Goal: Transaction & Acquisition: Subscribe to service/newsletter

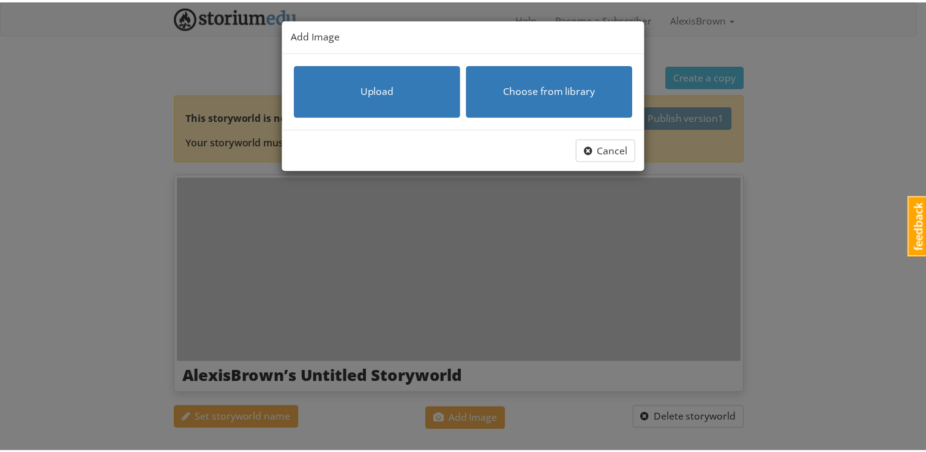
scroll to position [179, 0]
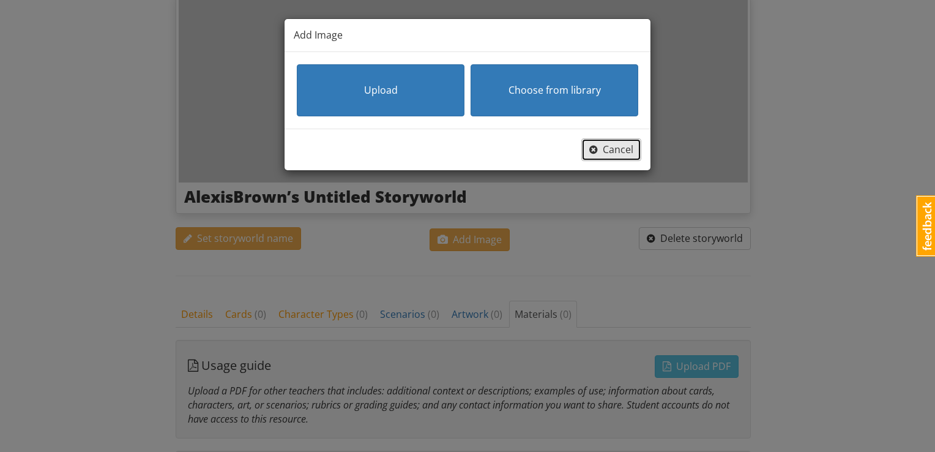
click at [597, 154] on span "button" at bounding box center [593, 149] width 9 height 13
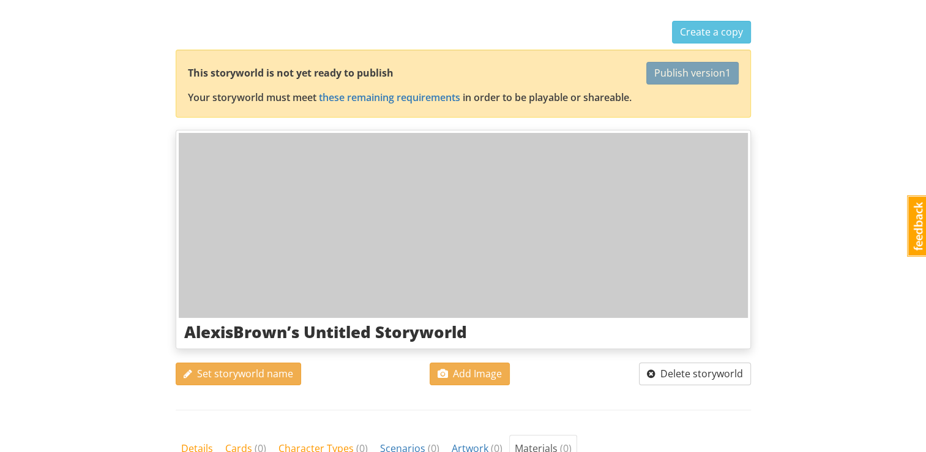
scroll to position [0, 0]
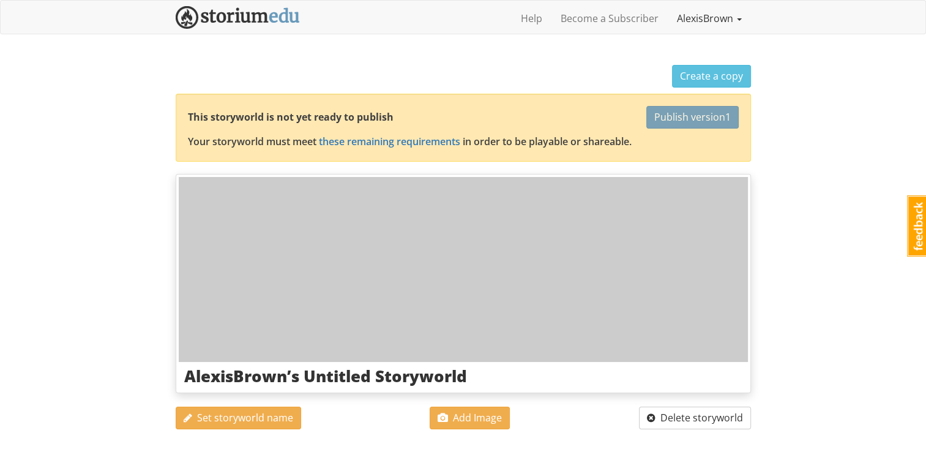
click at [732, 17] on link "AlexisBrown" at bounding box center [709, 18] width 83 height 31
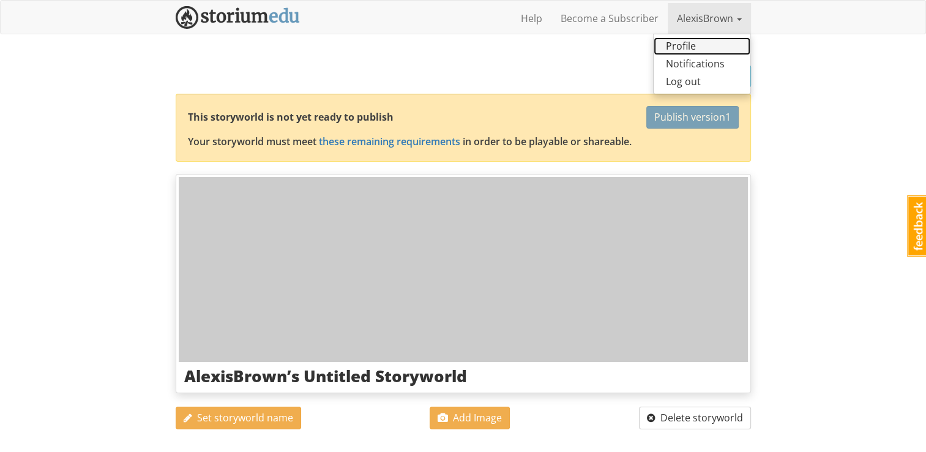
click at [705, 48] on link "Profile" at bounding box center [702, 46] width 97 height 18
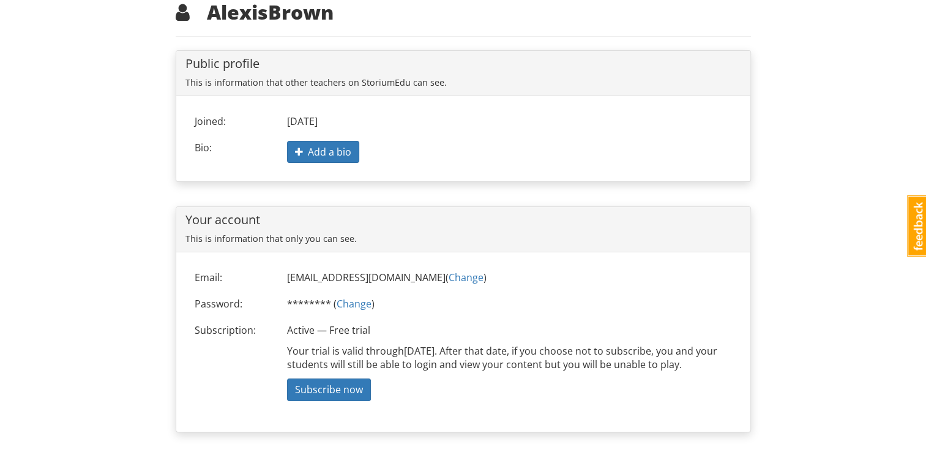
scroll to position [80, 0]
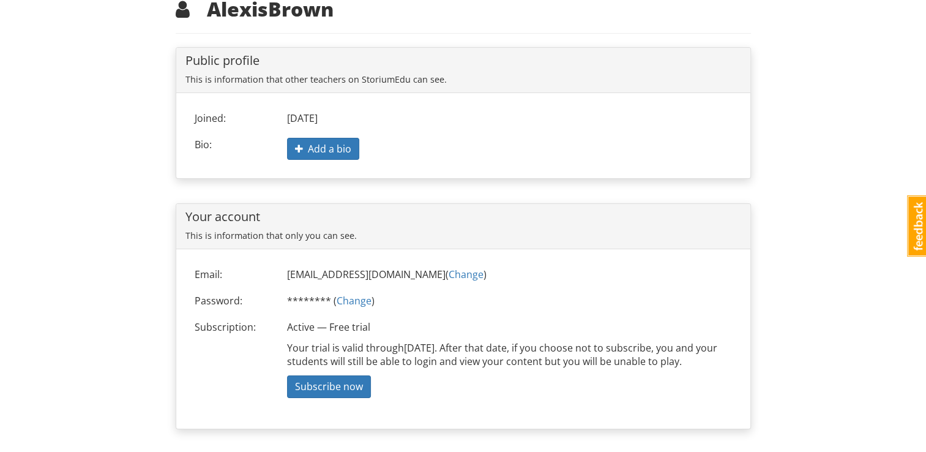
click at [815, 269] on div "alexisbrown AlexisBrown 1 Toggle navigation Help Become a Subscriber AlexisBrow…" at bounding box center [463, 187] width 926 height 534
click at [345, 383] on span "Subscribe now" at bounding box center [329, 385] width 68 height 13
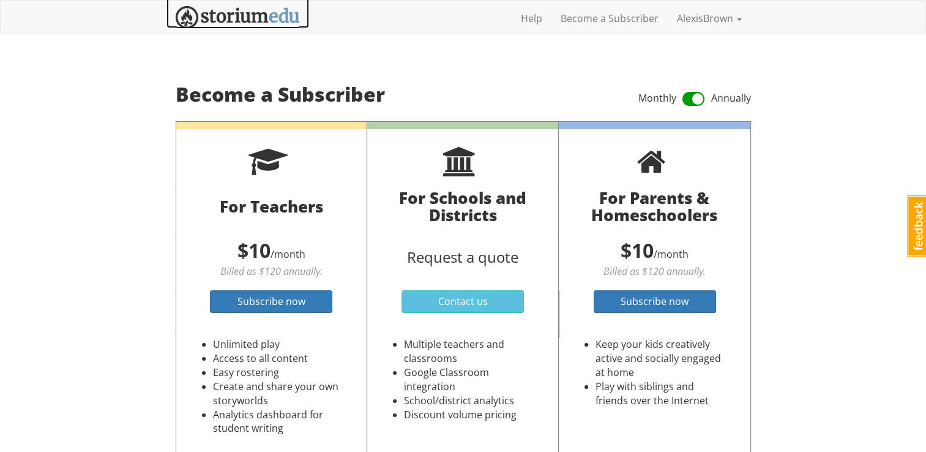
click at [271, 14] on img at bounding box center [238, 17] width 124 height 23
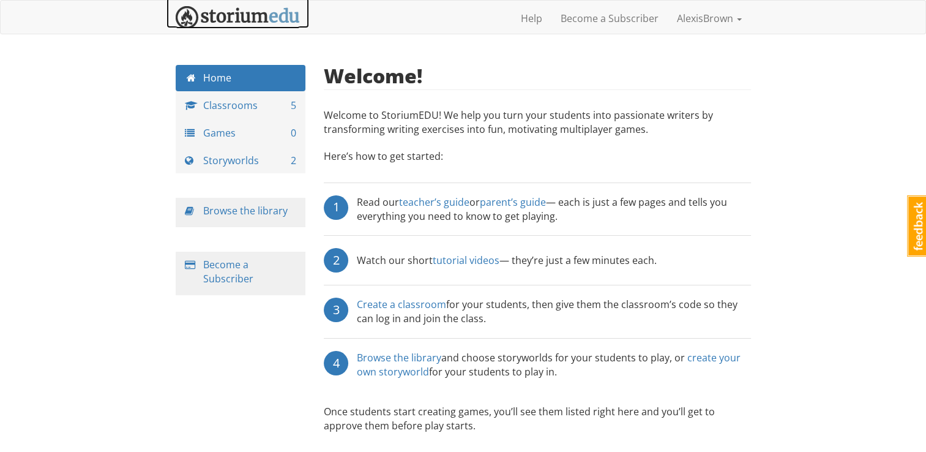
click at [255, 160] on link "Storyworlds 2" at bounding box center [241, 161] width 130 height 26
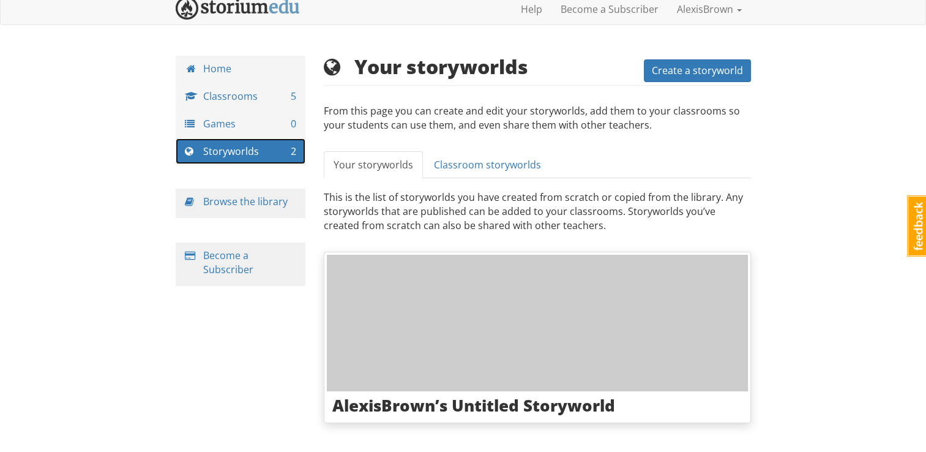
scroll to position [10, 0]
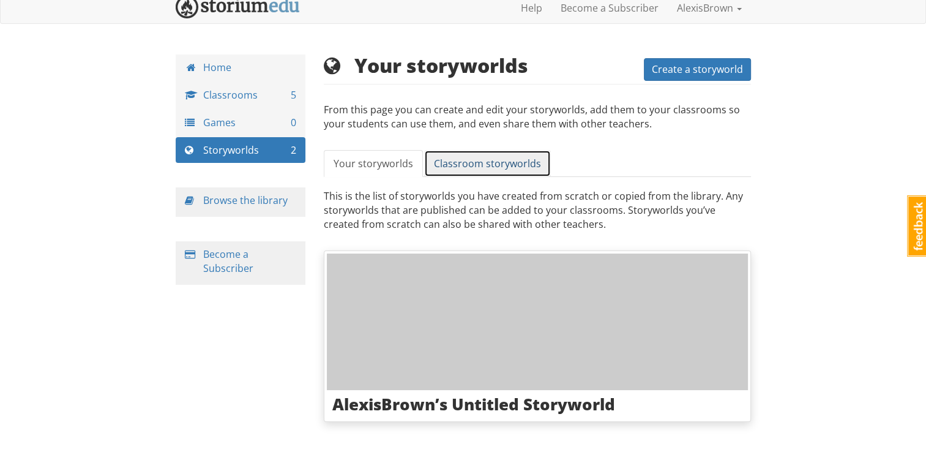
click at [518, 167] on span "Classroom storyworlds" at bounding box center [487, 163] width 107 height 13
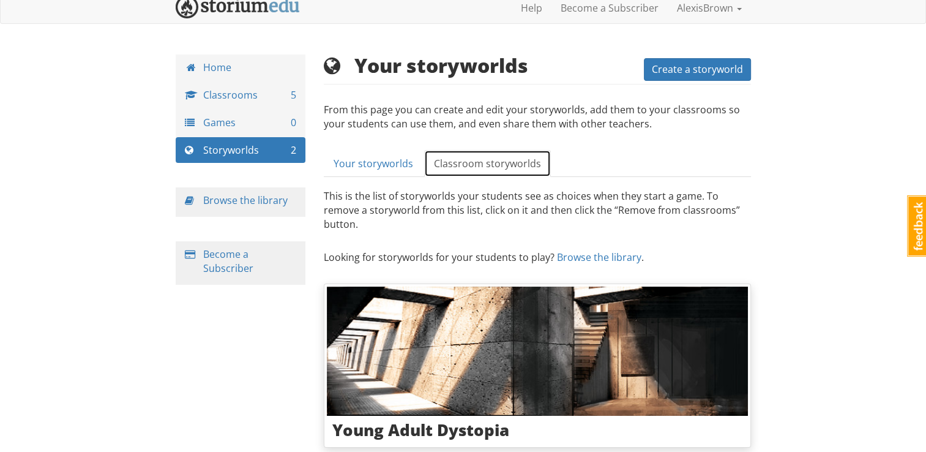
scroll to position [20, 0]
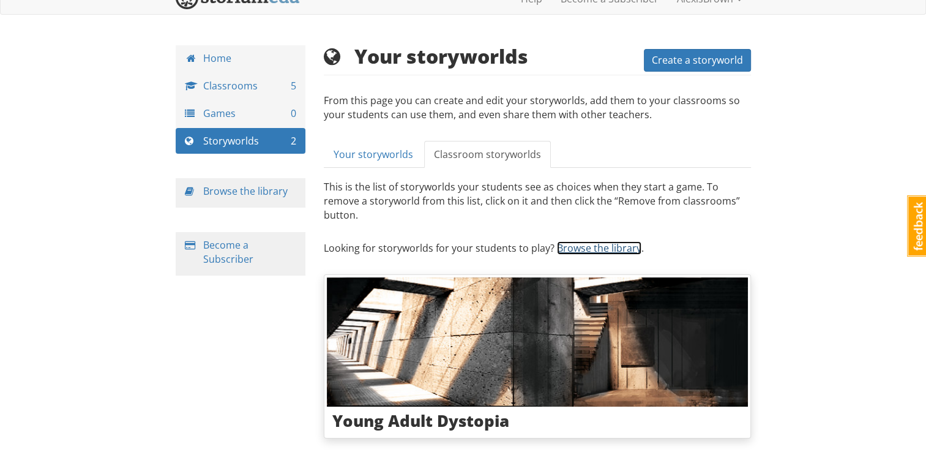
click at [619, 241] on link "Browse the library" at bounding box center [599, 247] width 84 height 13
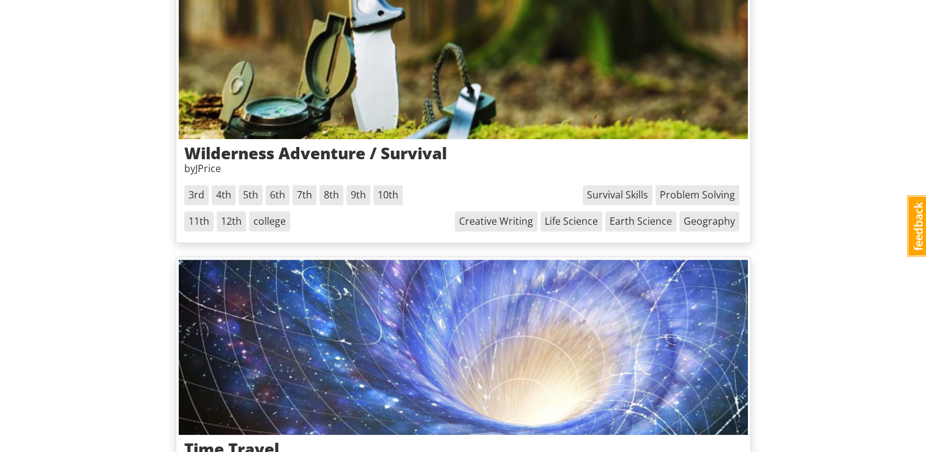
scroll to position [810, 0]
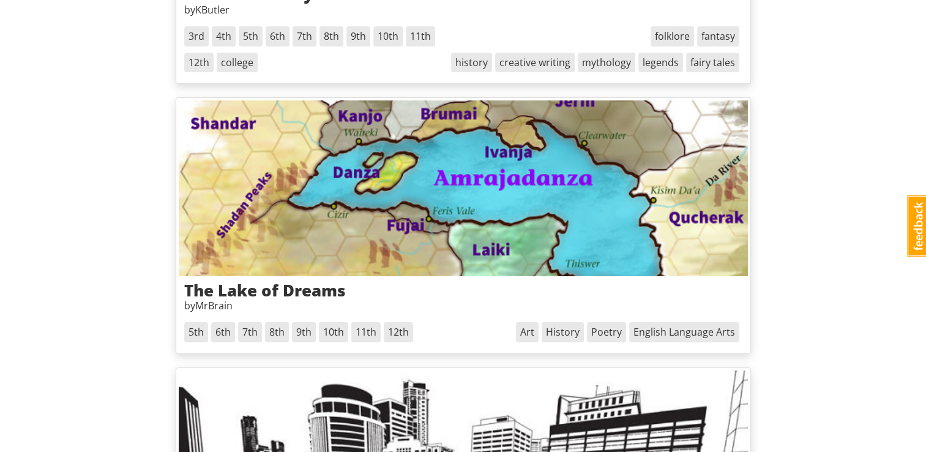
scroll to position [4167, 0]
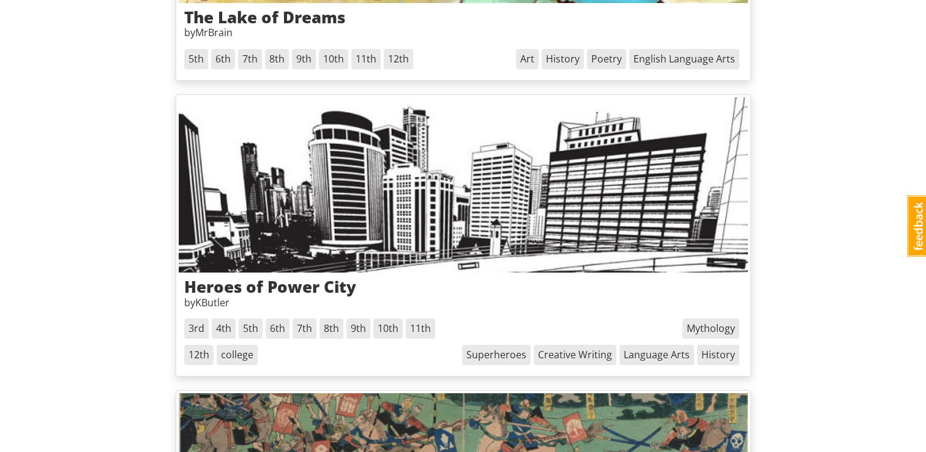
scroll to position [4392, 0]
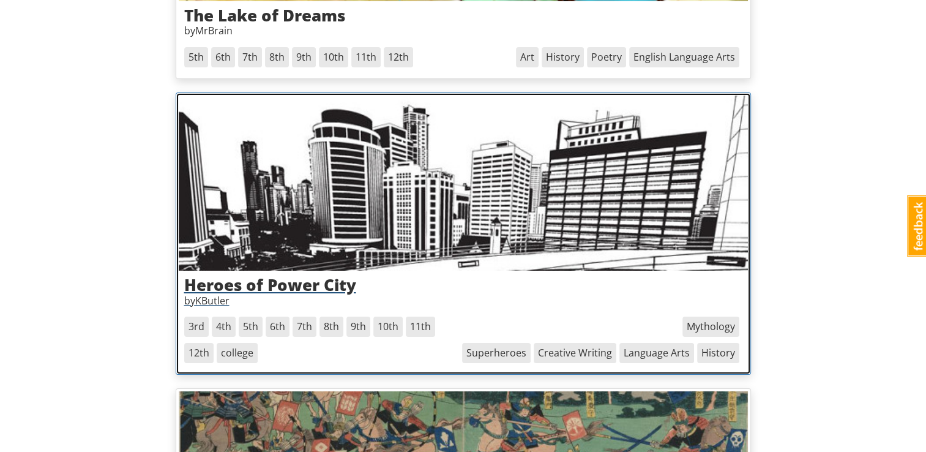
click at [623, 174] on img at bounding box center [463, 182] width 569 height 175
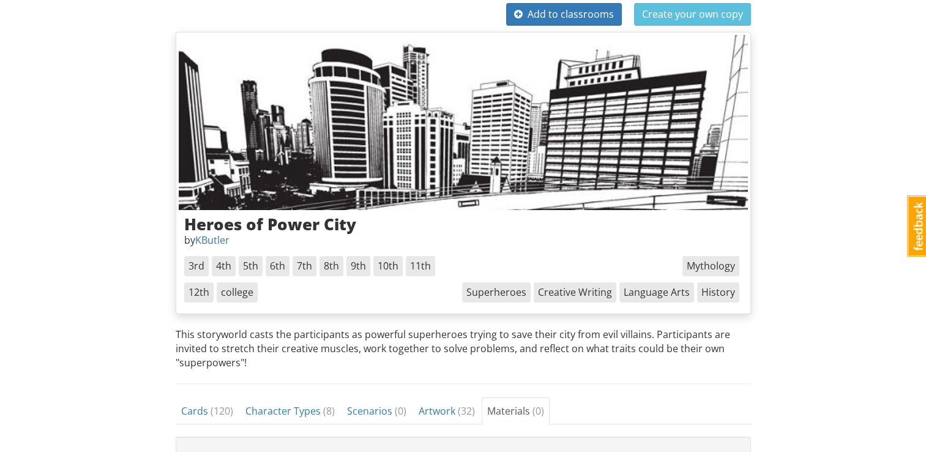
scroll to position [63, 0]
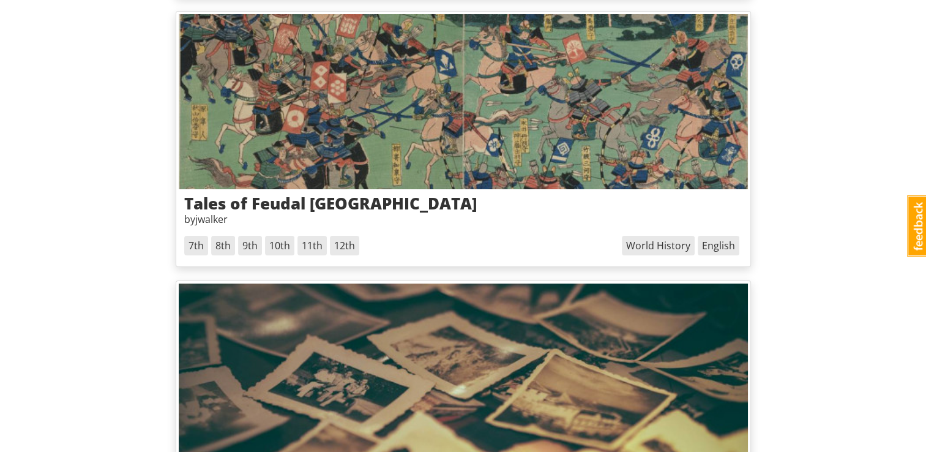
scroll to position [4769, 0]
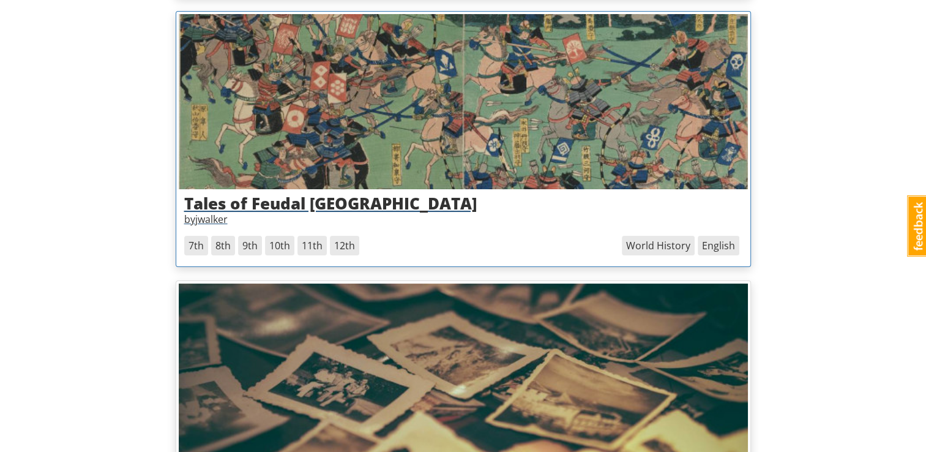
click at [603, 129] on img at bounding box center [463, 101] width 569 height 175
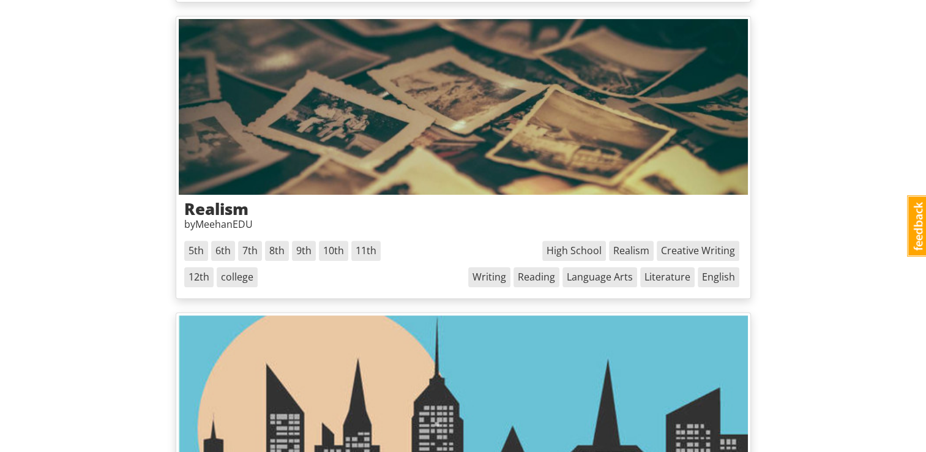
scroll to position [5036, 0]
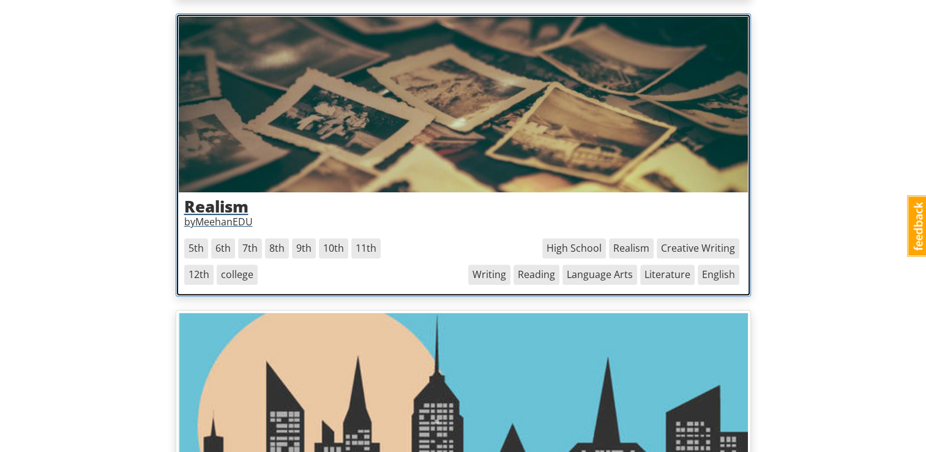
click at [644, 129] on img at bounding box center [463, 104] width 569 height 175
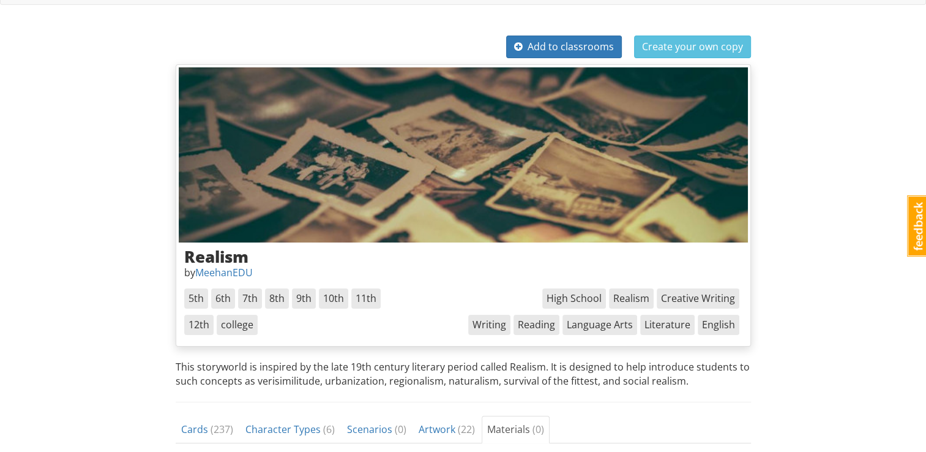
scroll to position [31, 0]
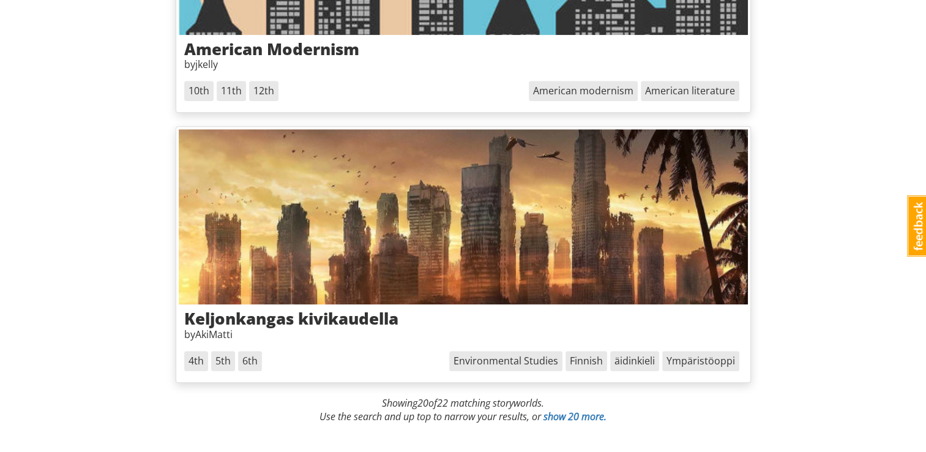
scroll to position [5489, 0]
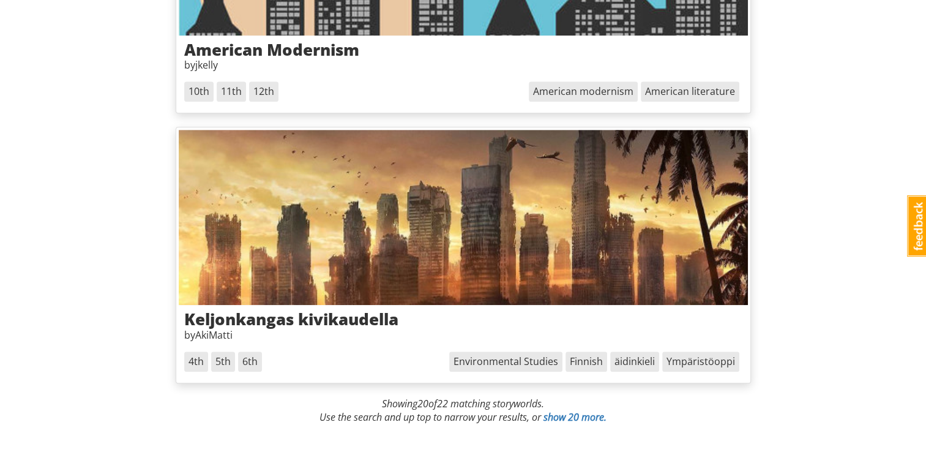
click at [592, 410] on link "show 20 more." at bounding box center [575, 416] width 63 height 13
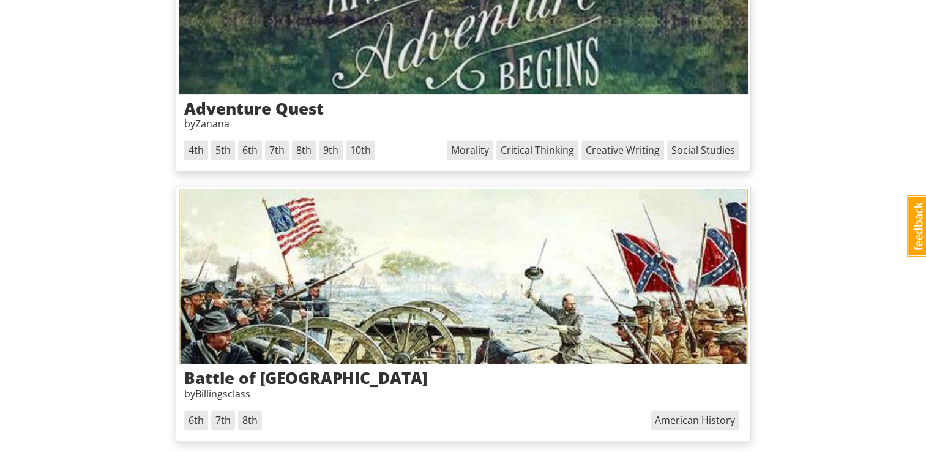
scroll to position [5967, 0]
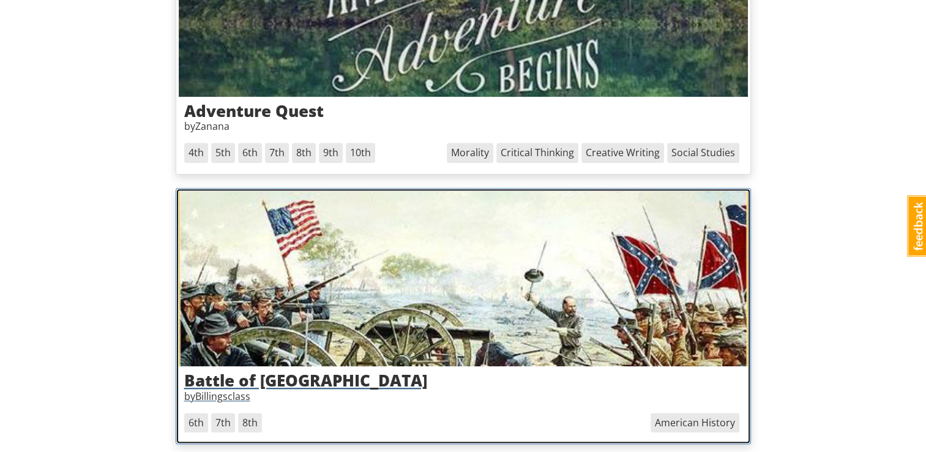
click at [636, 289] on img at bounding box center [463, 278] width 569 height 175
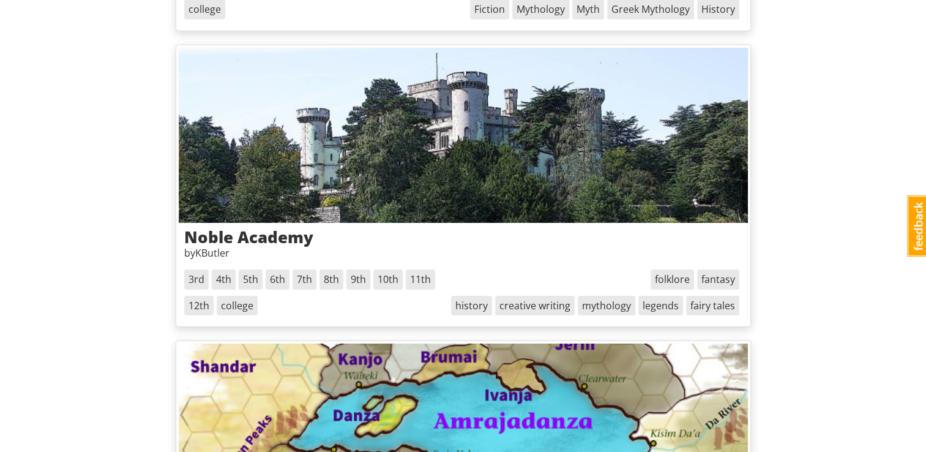
scroll to position [3977, 0]
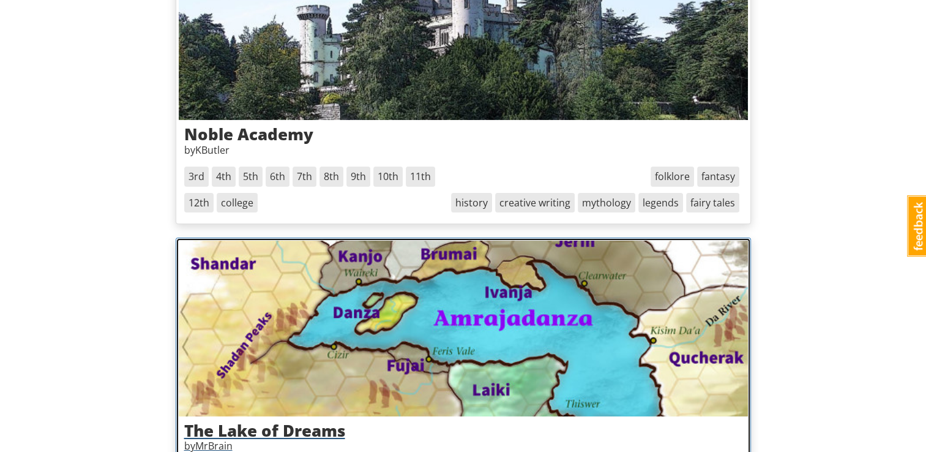
click at [626, 341] on img at bounding box center [463, 328] width 569 height 175
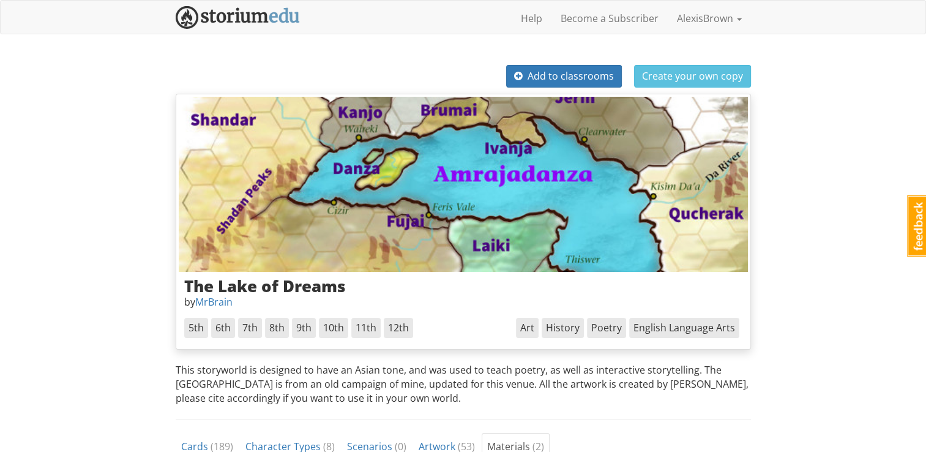
scroll to position [3977, 0]
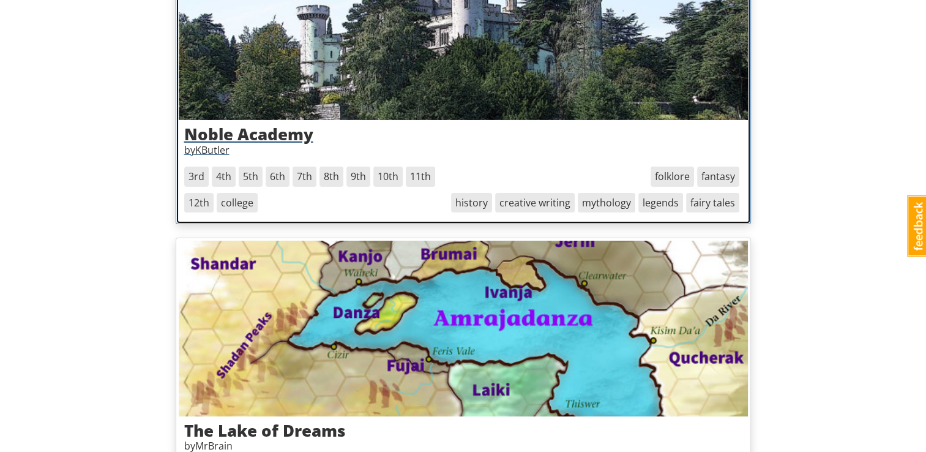
click at [568, 81] on img at bounding box center [463, 32] width 569 height 175
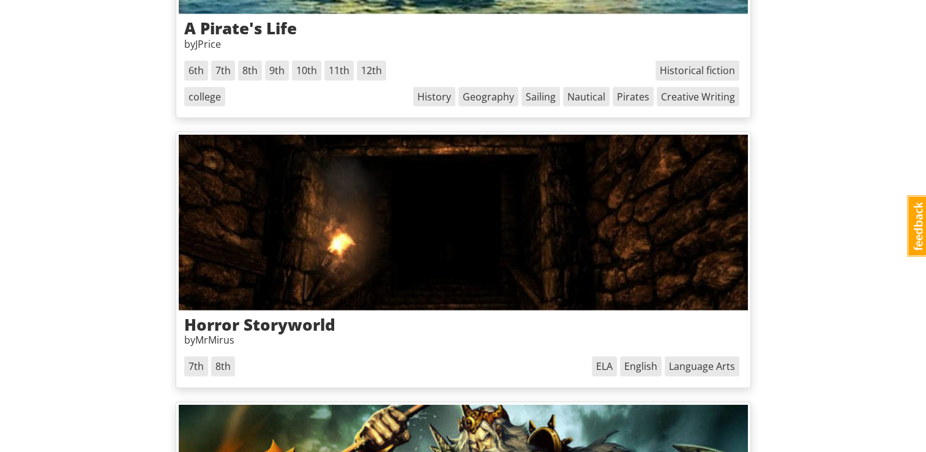
scroll to position [3215, 0]
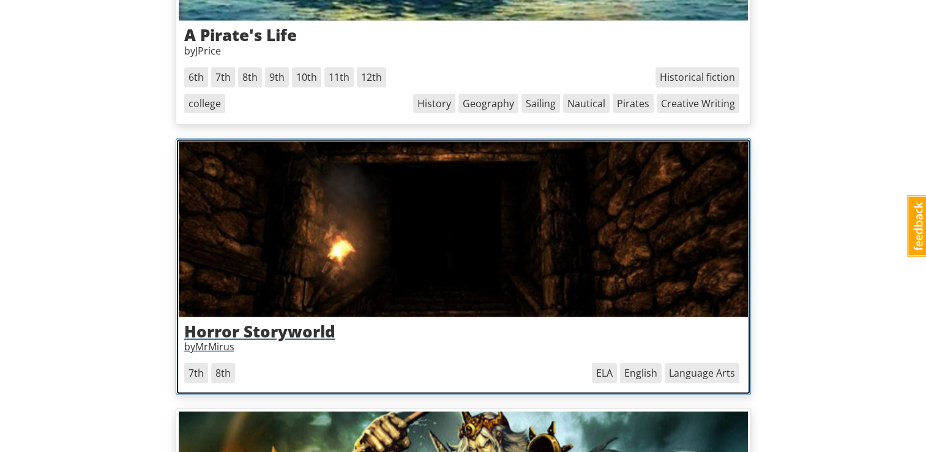
click at [516, 242] on img at bounding box center [463, 228] width 569 height 175
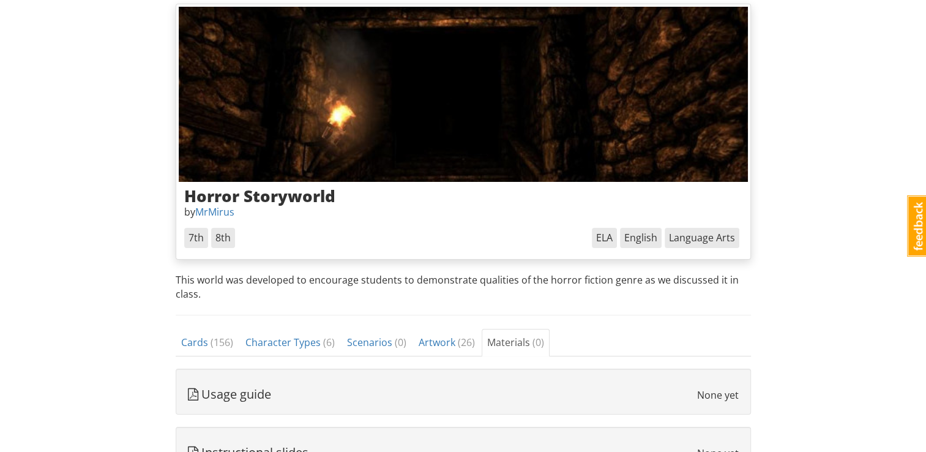
scroll to position [66, 0]
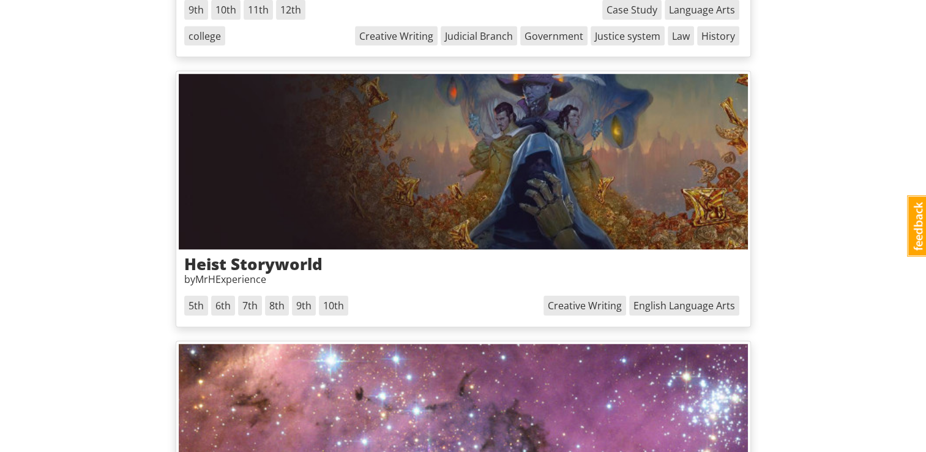
scroll to position [2420, 0]
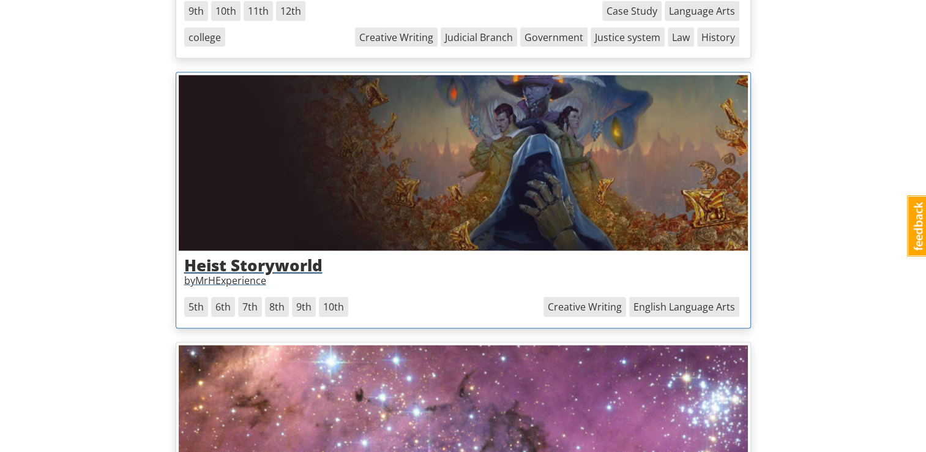
click at [490, 205] on img at bounding box center [463, 162] width 569 height 175
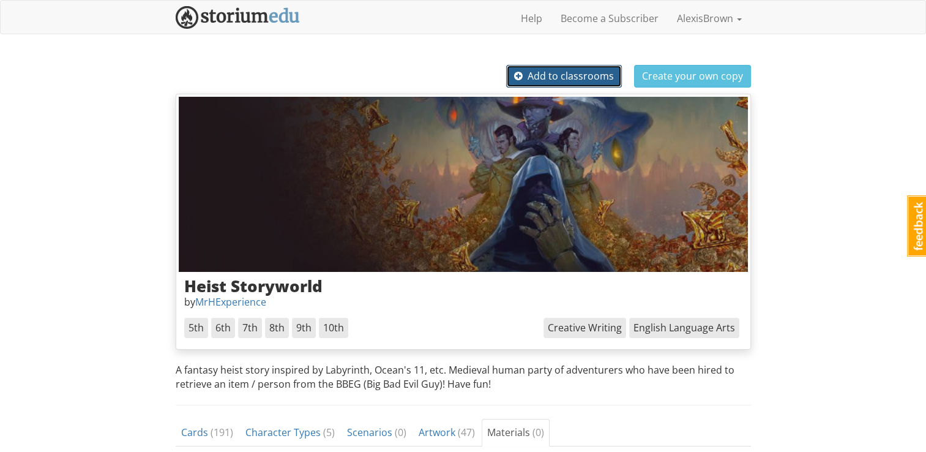
click at [585, 79] on span "Add to classrooms" at bounding box center [564, 75] width 100 height 13
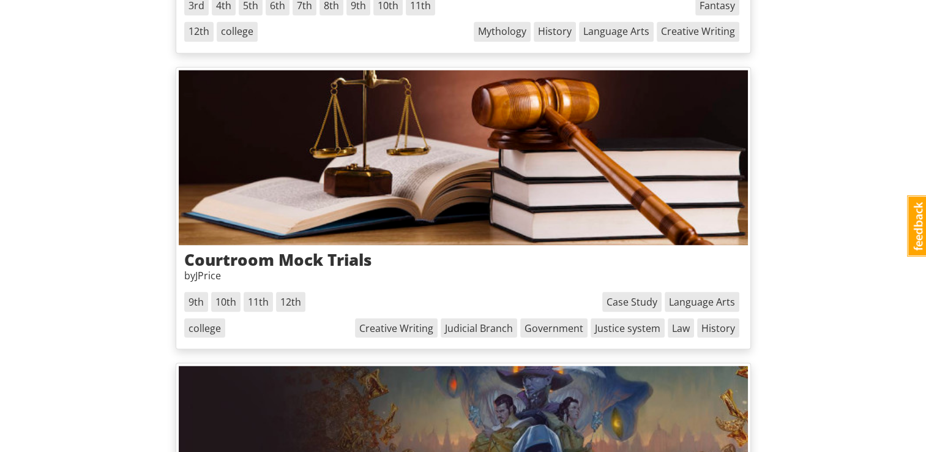
scroll to position [2128, 0]
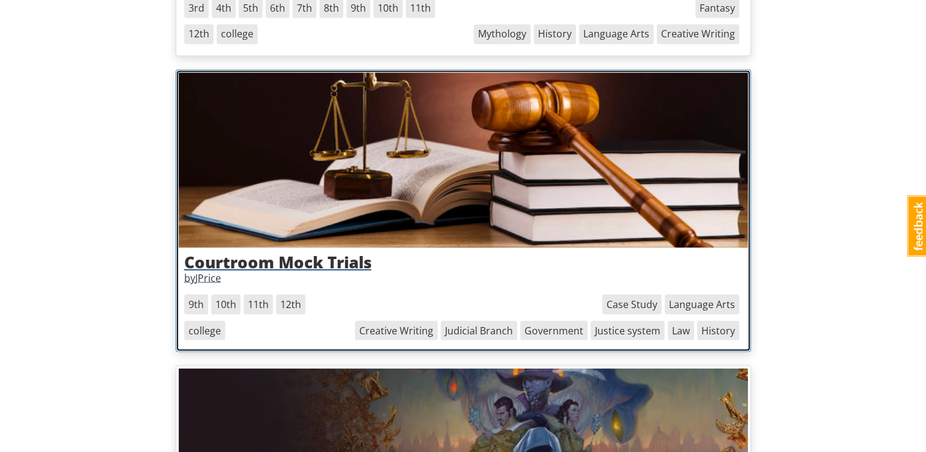
click at [585, 206] on img at bounding box center [463, 159] width 569 height 175
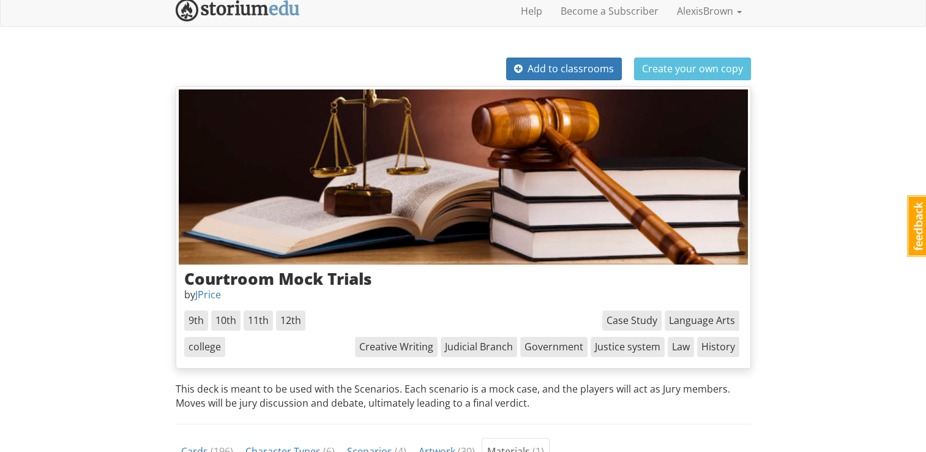
scroll to position [8, 0]
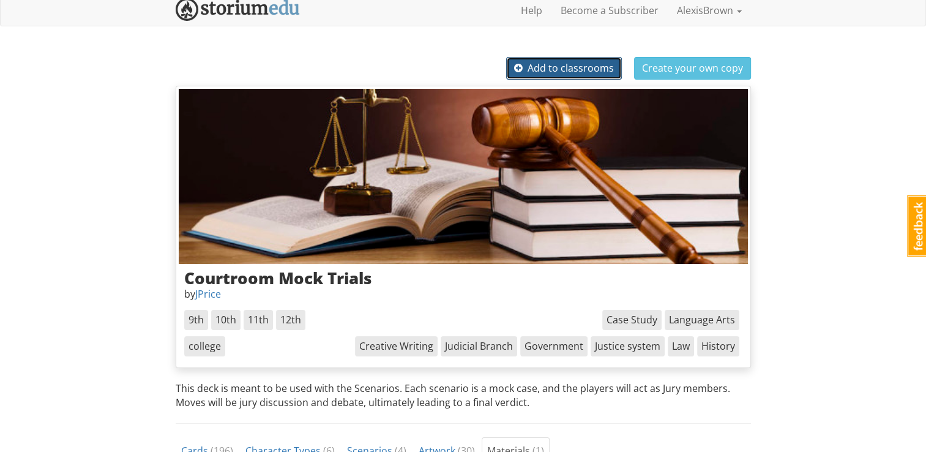
click at [585, 62] on span "Add to classrooms" at bounding box center [564, 67] width 100 height 13
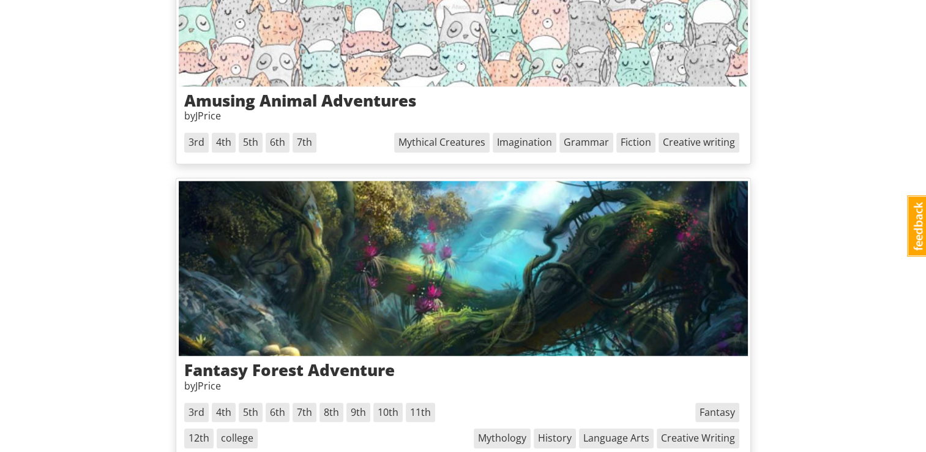
scroll to position [1719, 0]
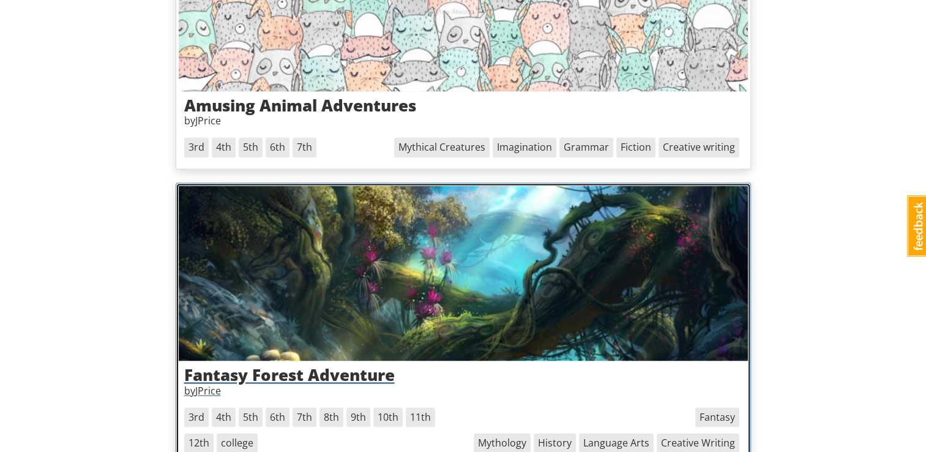
click at [549, 276] on img at bounding box center [463, 272] width 569 height 175
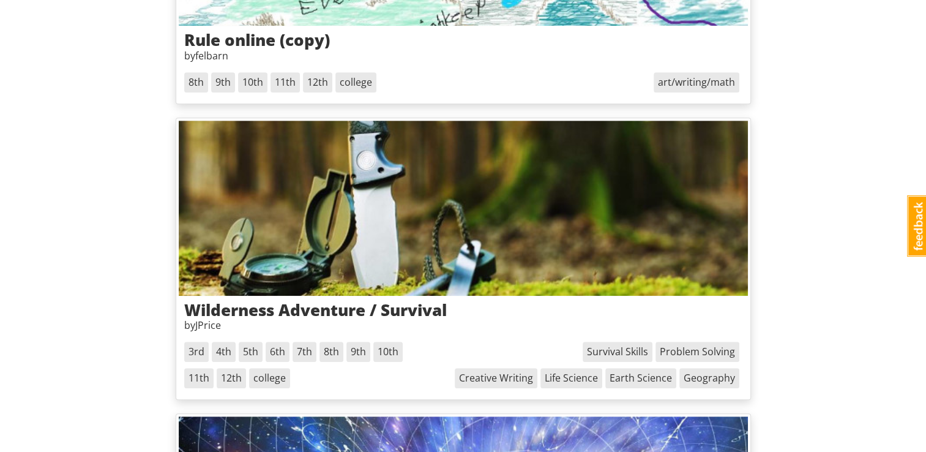
scroll to position [649, 0]
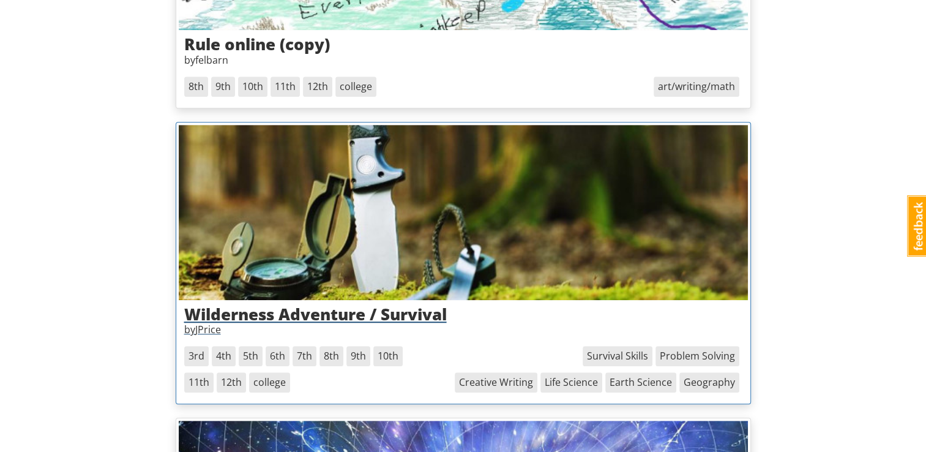
click at [520, 271] on img at bounding box center [463, 212] width 569 height 175
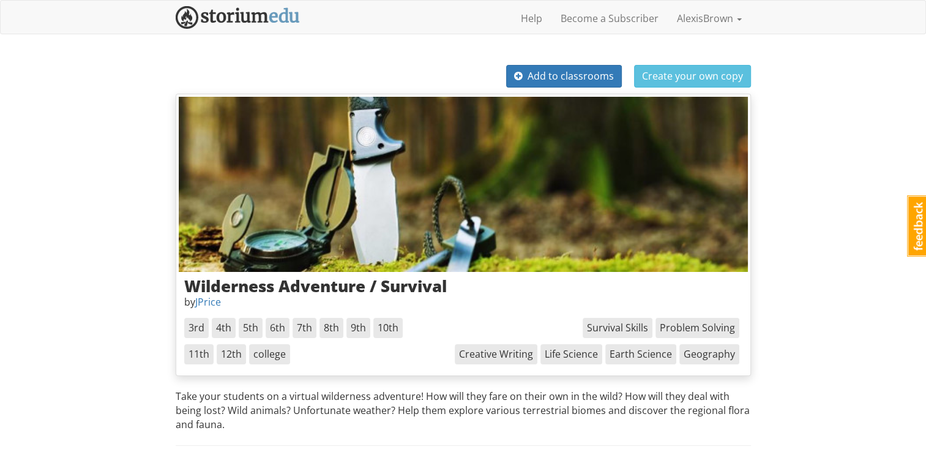
click at [605, 79] on span "Add to classrooms" at bounding box center [564, 75] width 100 height 13
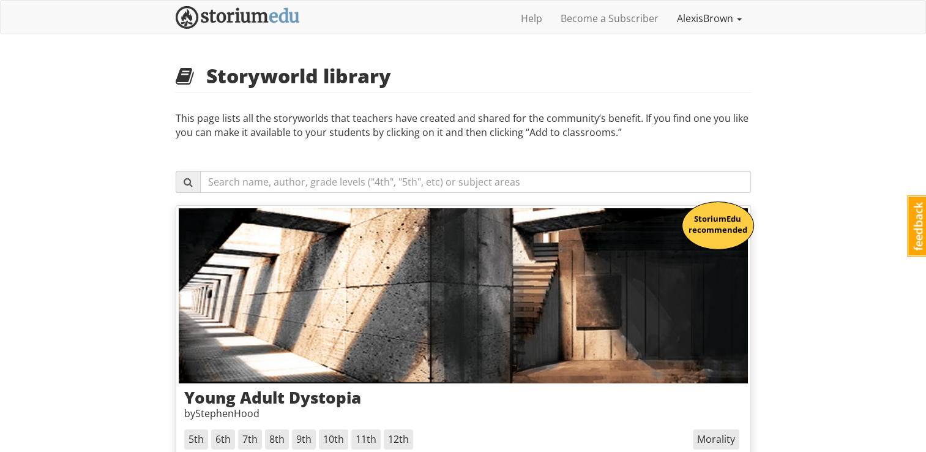
click at [679, 25] on link "AlexisBrown" at bounding box center [709, 18] width 83 height 31
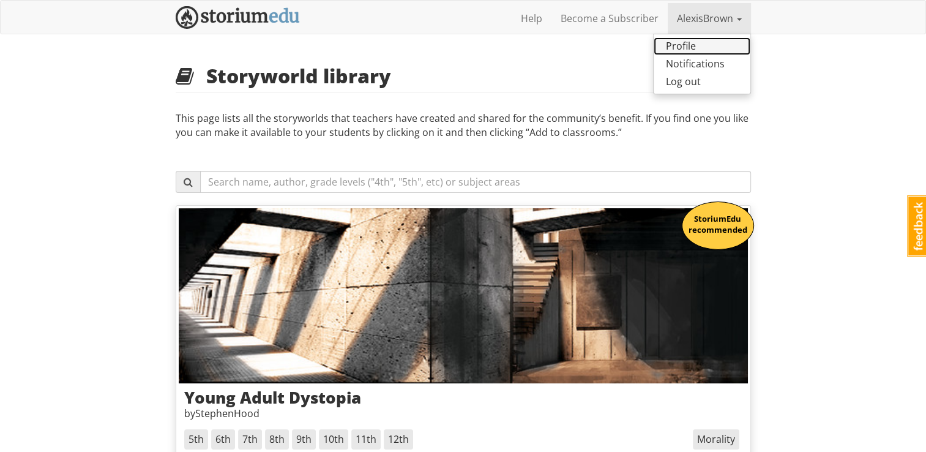
click at [681, 48] on link "Profile" at bounding box center [702, 46] width 97 height 18
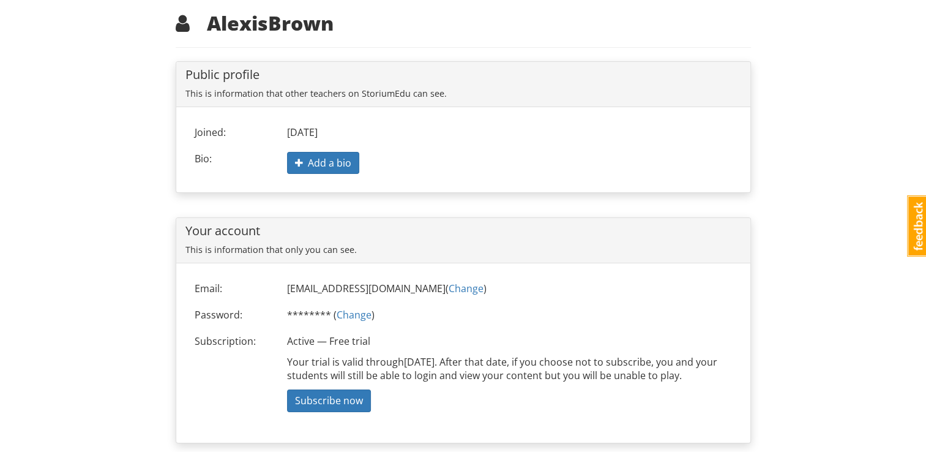
scroll to position [80, 0]
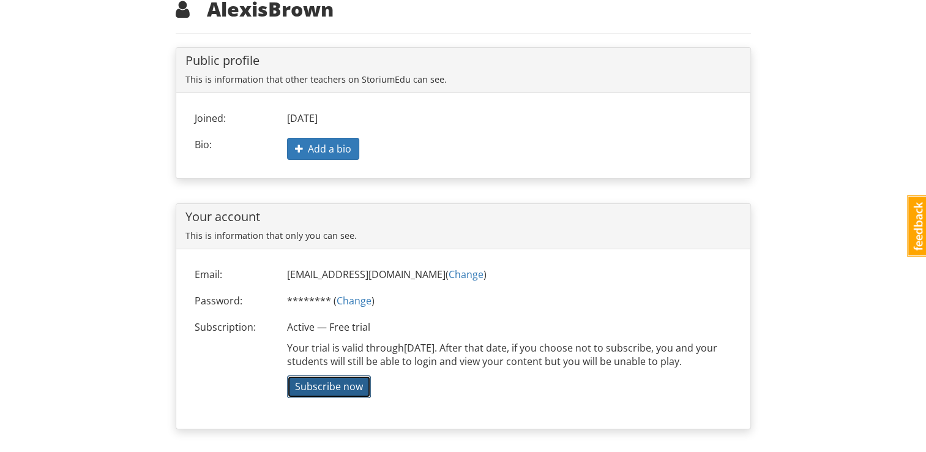
click at [338, 382] on span "Subscribe now" at bounding box center [329, 385] width 68 height 13
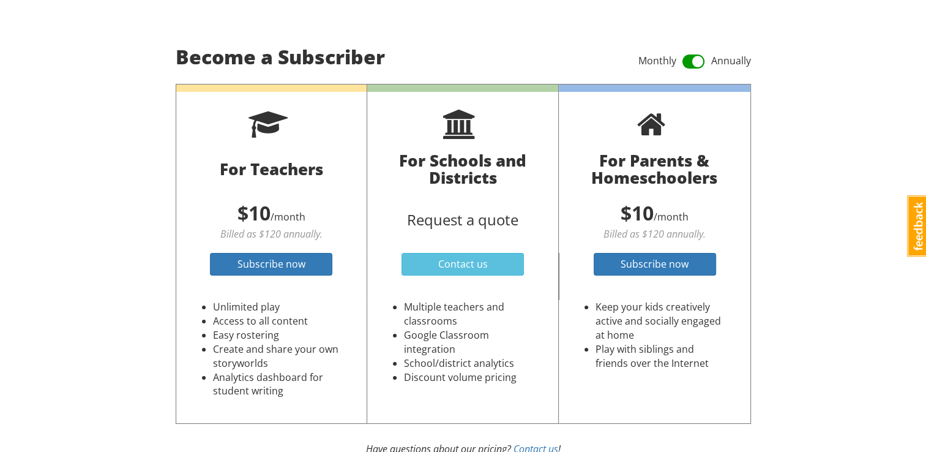
scroll to position [34, 0]
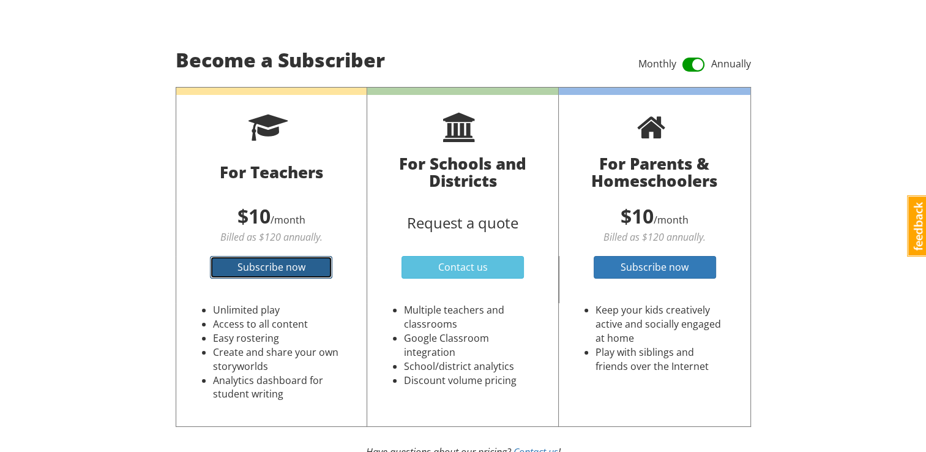
click at [282, 269] on span "Subscribe now" at bounding box center [271, 266] width 68 height 13
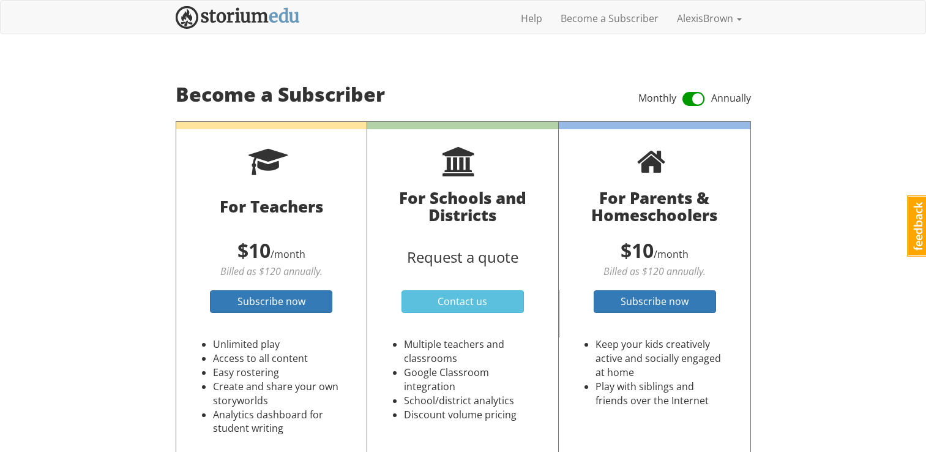
scroll to position [34, 0]
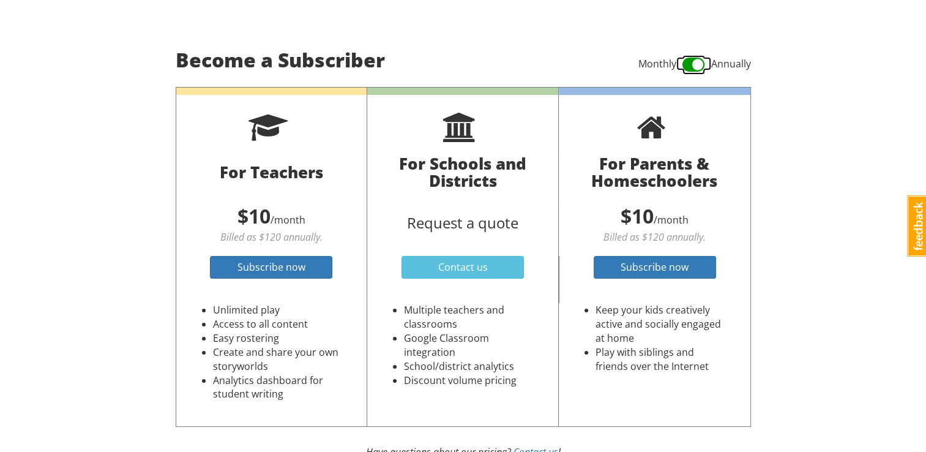
click at [698, 64] on span at bounding box center [693, 65] width 23 height 20
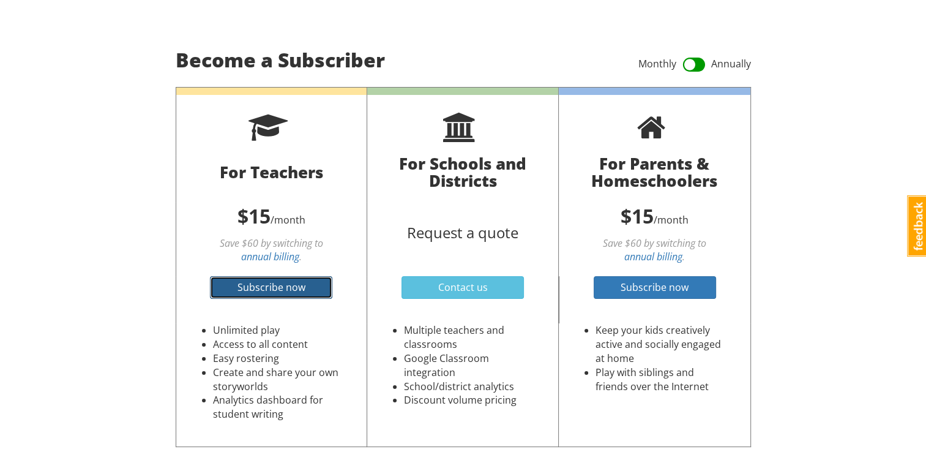
click at [328, 293] on link "Subscribe now" at bounding box center [271, 287] width 122 height 23
